Goal: Navigation & Orientation: Find specific page/section

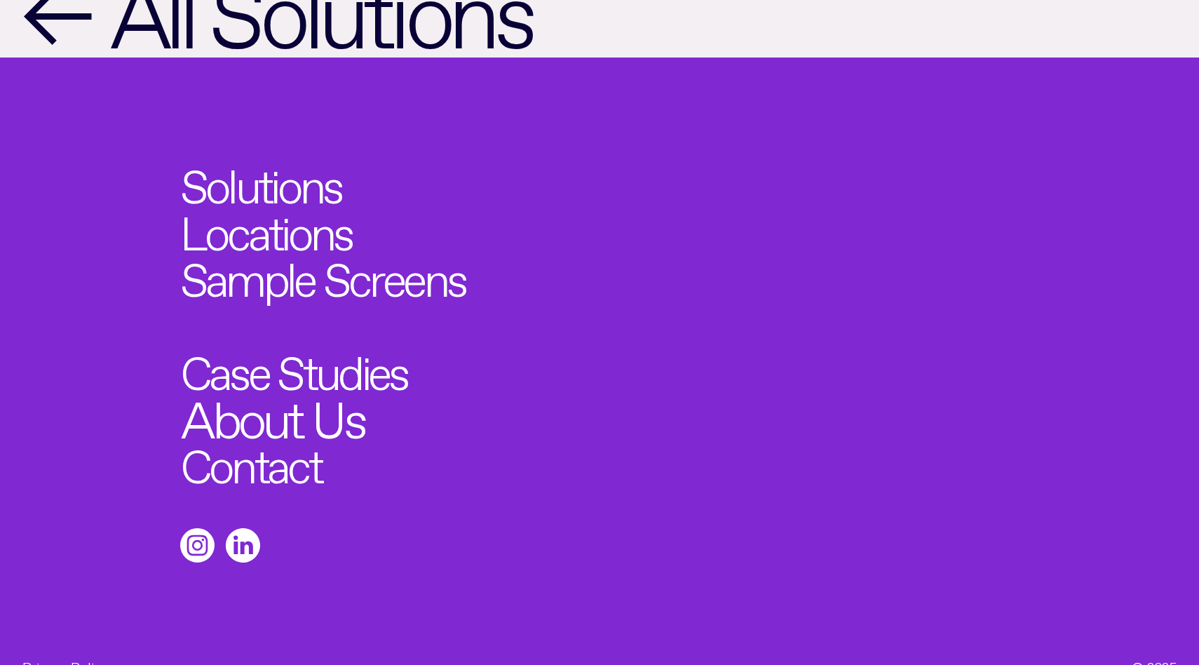
scroll to position [1309, 0]
click at [332, 412] on link "About Us" at bounding box center [272, 412] width 183 height 51
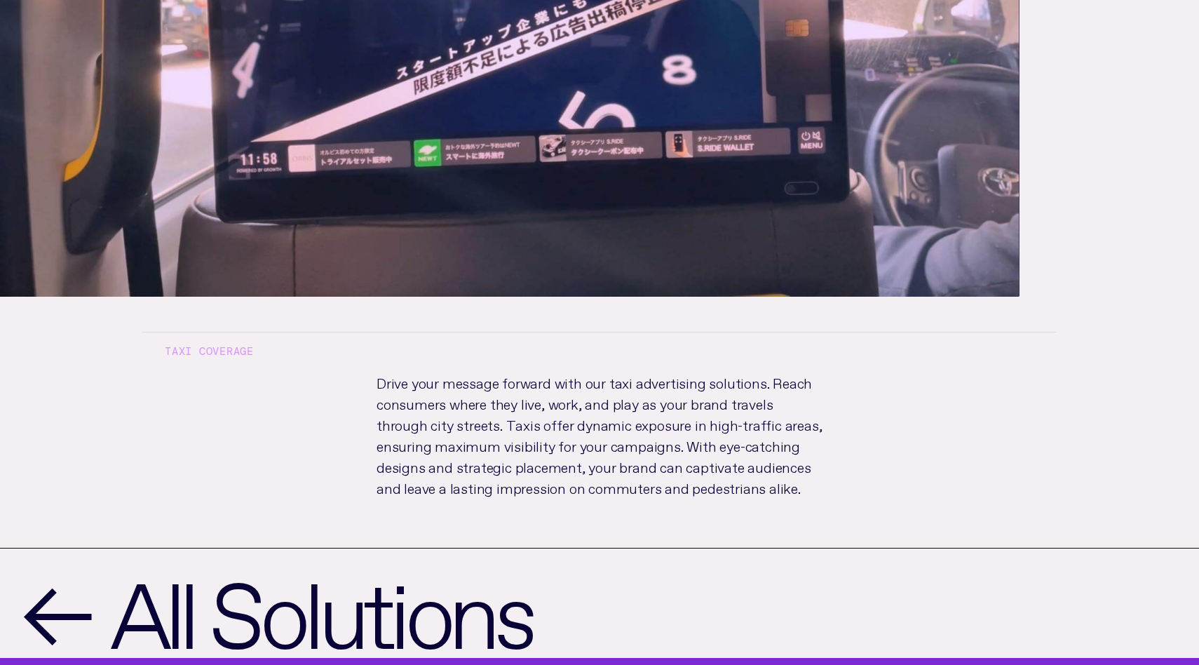
scroll to position [1344, 0]
